Goal: Communication & Community: Ask a question

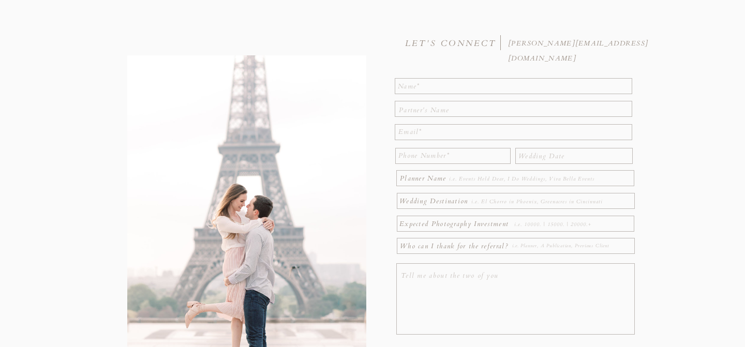
scroll to position [95, 0]
click at [427, 89] on textarea at bounding box center [514, 84] width 232 height 13
type textarea "[PERSON_NAME]"
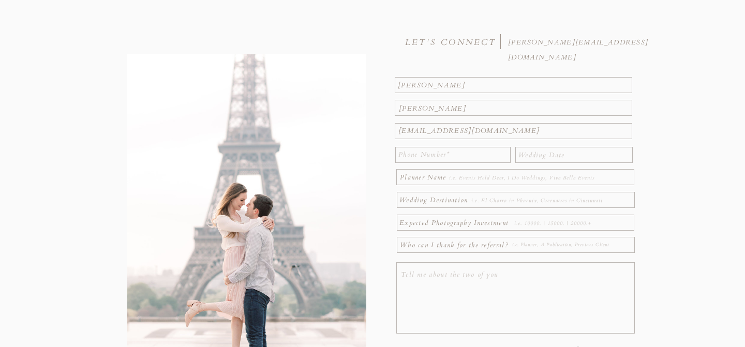
type textarea "[EMAIL_ADDRESS][DOMAIN_NAME]"
type textarea "m"
type textarea "3176055504"
type textarea "[DATE]"
type textarea "[PERSON_NAME] Events"
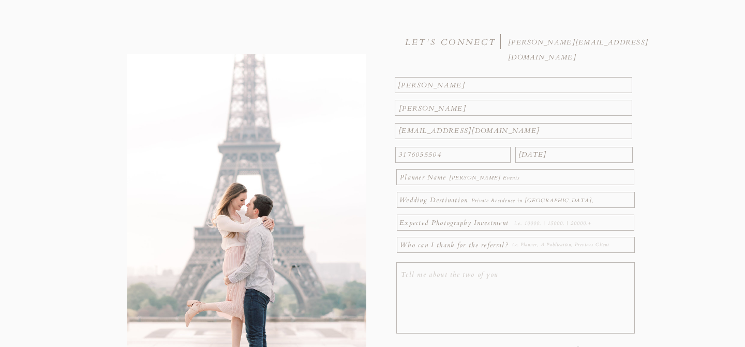
click at [528, 192] on div at bounding box center [516, 200] width 238 height 16
click at [538, 200] on textarea "Private Residence in [GEOGRAPHIC_DATA], [GEOGRAPHIC_DATA]" at bounding box center [545, 200] width 148 height 11
click at [538, 199] on textarea "Private Residence in [GEOGRAPHIC_DATA], [GEOGRAPHIC_DATA]" at bounding box center [545, 200] width 148 height 11
click at [529, 198] on textarea "Private Residence in [GEOGRAPHIC_DATA], [GEOGRAPHIC_DATA]" at bounding box center [545, 200] width 148 height 11
type textarea "Private Residence in [GEOGRAPHIC_DATA], [GEOGRAPHIC_DATA]"
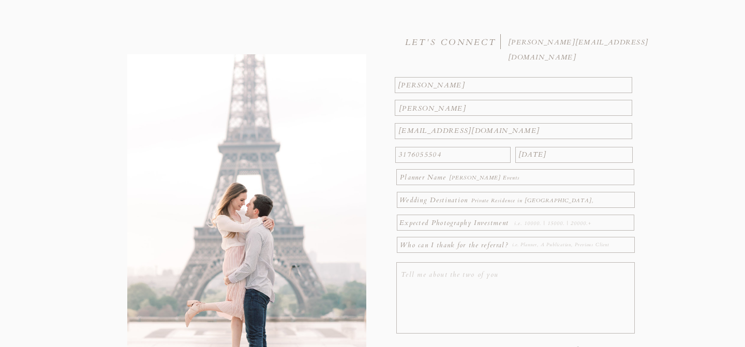
click at [539, 220] on textarea at bounding box center [573, 223] width 118 height 11
type textarea "7000"
click at [553, 248] on textarea at bounding box center [571, 245] width 119 height 11
click at [520, 223] on textarea "7000" at bounding box center [573, 223] width 118 height 11
click at [536, 240] on textarea at bounding box center [571, 245] width 119 height 11
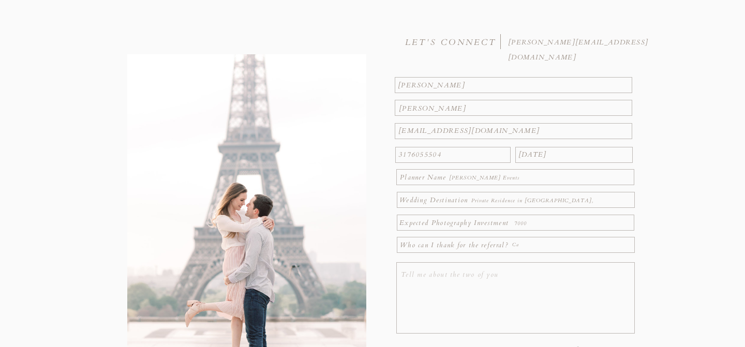
type textarea "C"
type textarea "[PERSON_NAME]"
click at [507, 280] on textarea "We met in high school in [GEOGRAPHIC_DATA] but now live in [GEOGRAPHIC_DATA], […" at bounding box center [517, 299] width 232 height 64
click at [507, 279] on textarea "We met in high school in [GEOGRAPHIC_DATA] but now live in [GEOGRAPHIC_DATA], […" at bounding box center [517, 299] width 232 height 64
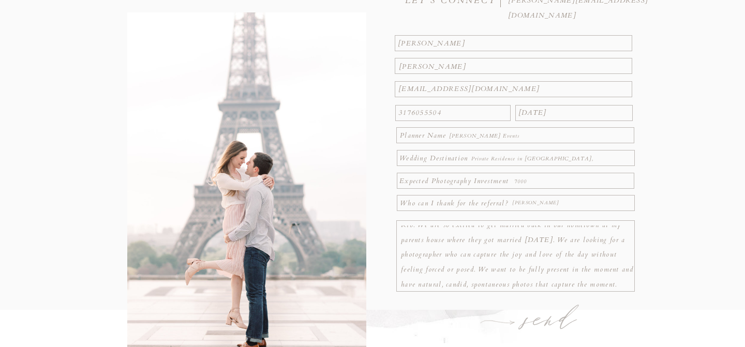
scroll to position [150, 0]
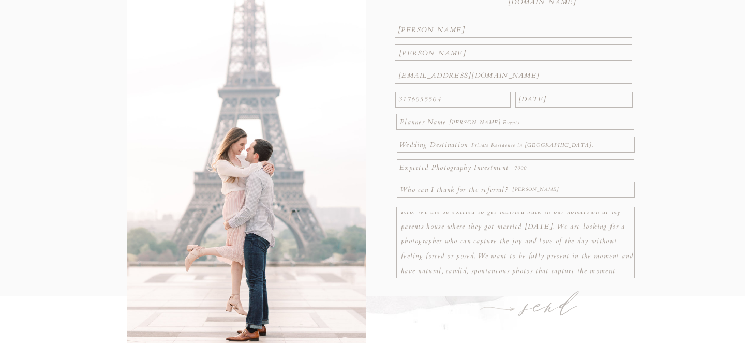
click at [496, 258] on textarea "We met in high school in [GEOGRAPHIC_DATA] but now live in [GEOGRAPHIC_DATA], […" at bounding box center [517, 244] width 232 height 64
type textarea "We met in high school in [GEOGRAPHIC_DATA] but now live in [GEOGRAPHIC_DATA], […"
click at [453, 274] on textarea "We met in high school in [GEOGRAPHIC_DATA] but now live in [GEOGRAPHIC_DATA], […" at bounding box center [517, 244] width 232 height 64
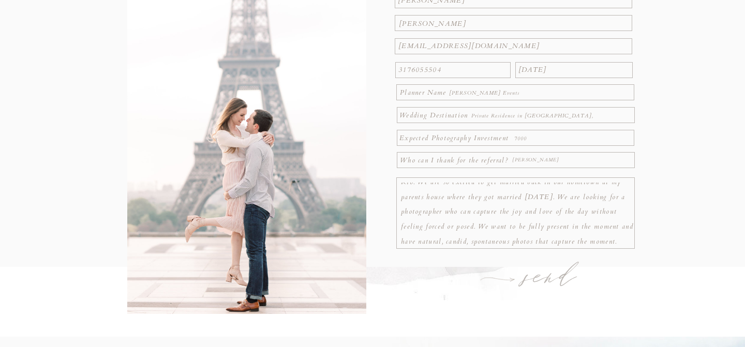
scroll to position [183, 0]
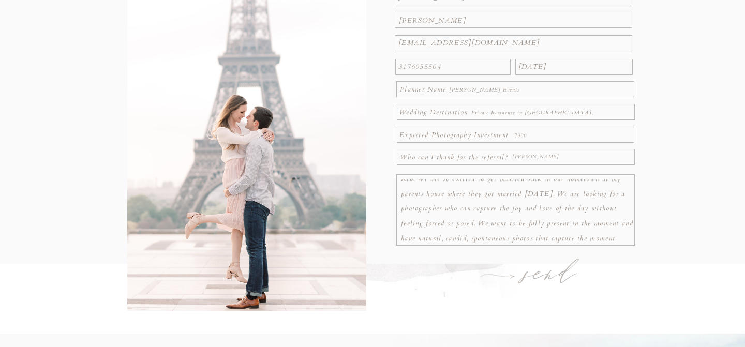
drag, startPoint x: 445, startPoint y: 222, endPoint x: 471, endPoint y: 236, distance: 28.7
click at [471, 236] on textarea "We met in high school in [GEOGRAPHIC_DATA] but now live in [GEOGRAPHIC_DATA], […" at bounding box center [517, 211] width 232 height 64
click at [429, 237] on textarea "We met in high school in [GEOGRAPHIC_DATA] but now live in [GEOGRAPHIC_DATA], […" at bounding box center [517, 211] width 232 height 64
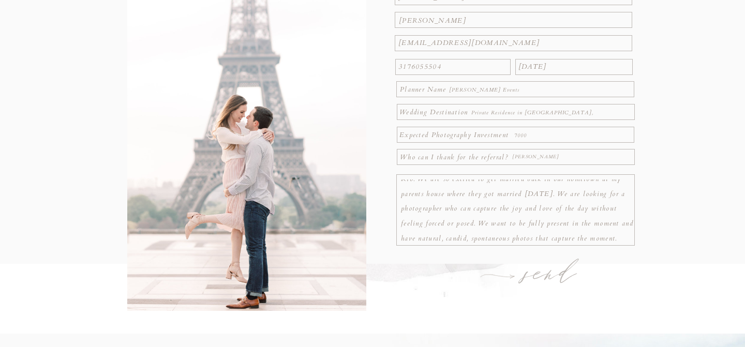
click at [452, 237] on textarea "We met in high school in [GEOGRAPHIC_DATA] but now live in [GEOGRAPHIC_DATA], […" at bounding box center [517, 211] width 232 height 64
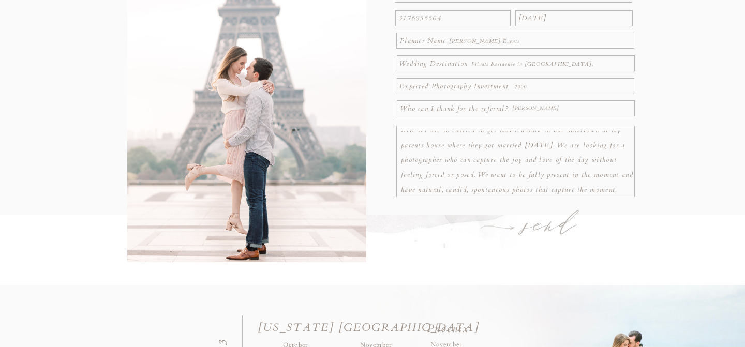
scroll to position [288, 0]
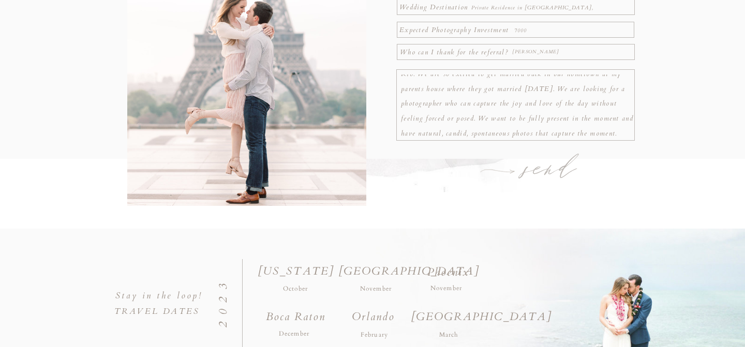
click at [535, 168] on h1 "send" at bounding box center [550, 170] width 80 height 36
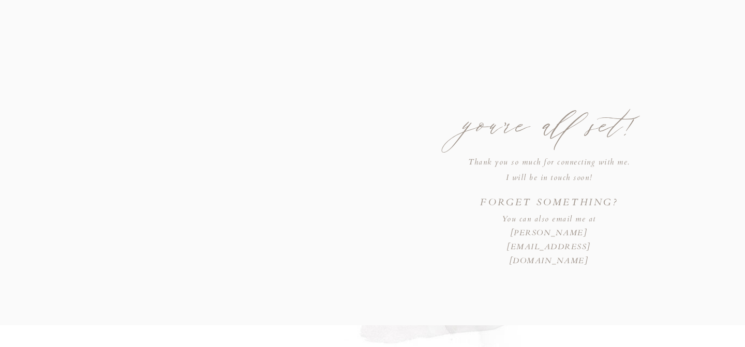
scroll to position [86, 0]
